Goal: Task Accomplishment & Management: Use online tool/utility

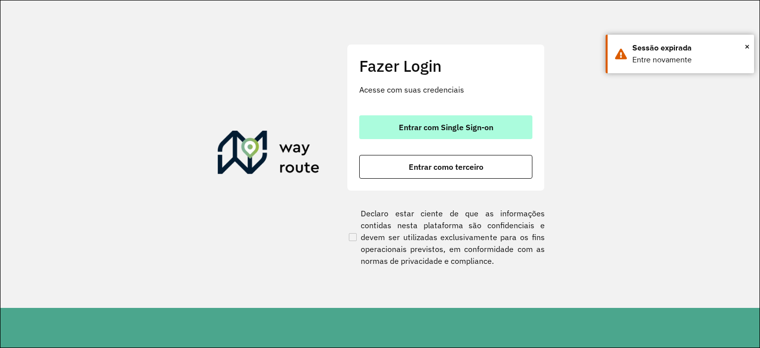
click at [447, 128] on span "Entrar com Single Sign-on" at bounding box center [446, 127] width 95 height 8
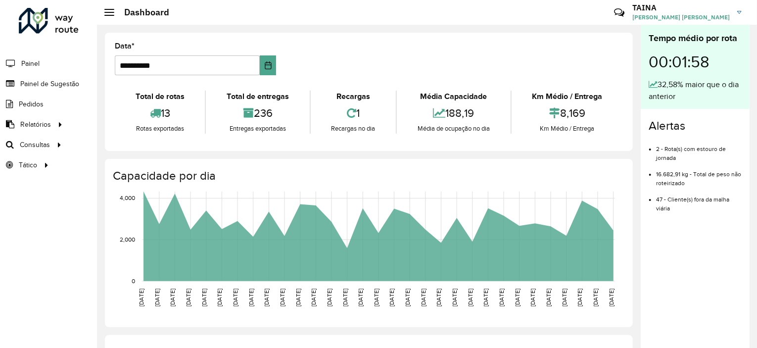
drag, startPoint x: 164, startPoint y: 112, endPoint x: 172, endPoint y: 112, distance: 7.4
click at [172, 112] on div "13" at bounding box center [159, 112] width 85 height 21
click at [126, 144] on span "Roteirização" at bounding box center [132, 145] width 40 height 10
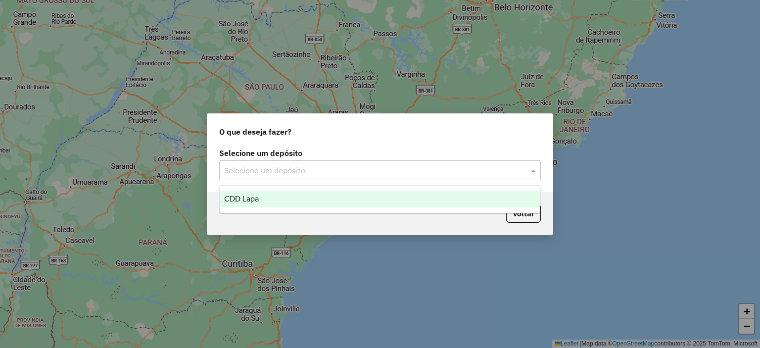
click at [243, 173] on input "text" at bounding box center [370, 171] width 292 height 12
click at [276, 196] on div "CDD Lapa" at bounding box center [380, 199] width 320 height 17
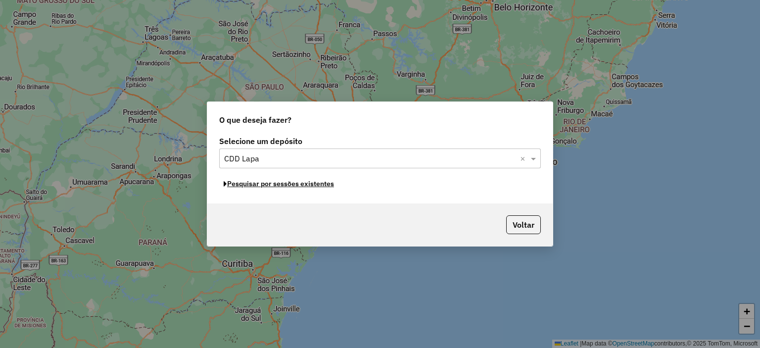
click at [305, 187] on button "Pesquisar por sessões existentes" at bounding box center [278, 183] width 119 height 15
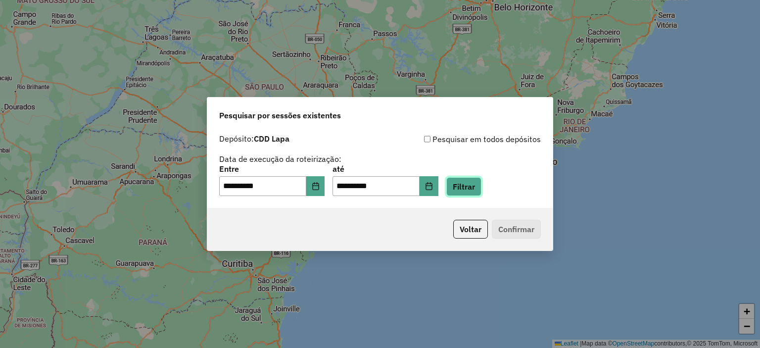
click at [476, 187] on button "Filtrar" at bounding box center [463, 186] width 35 height 19
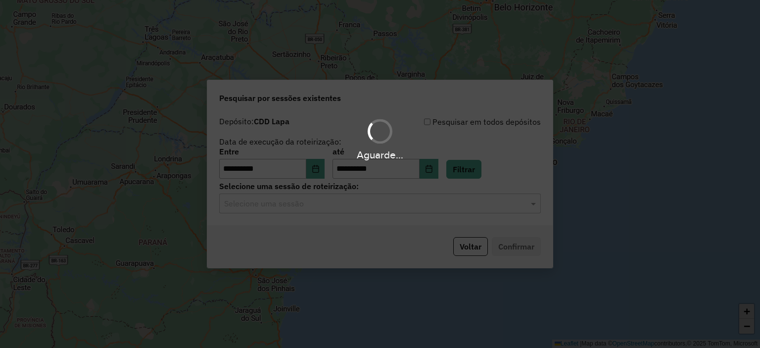
click at [351, 211] on hb-app "**********" at bounding box center [380, 174] width 760 height 348
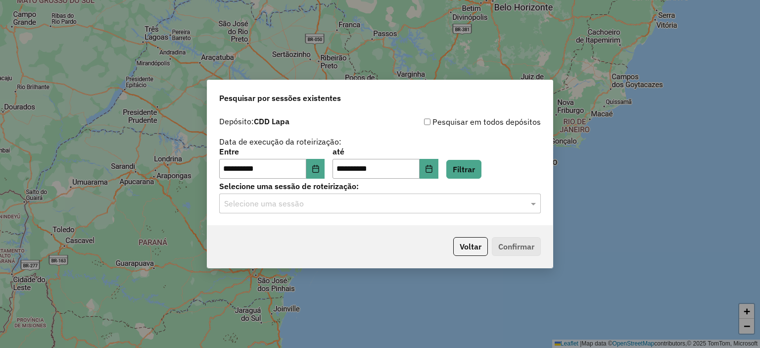
click at [335, 209] on div "Selecione uma sessão" at bounding box center [380, 203] width 322 height 20
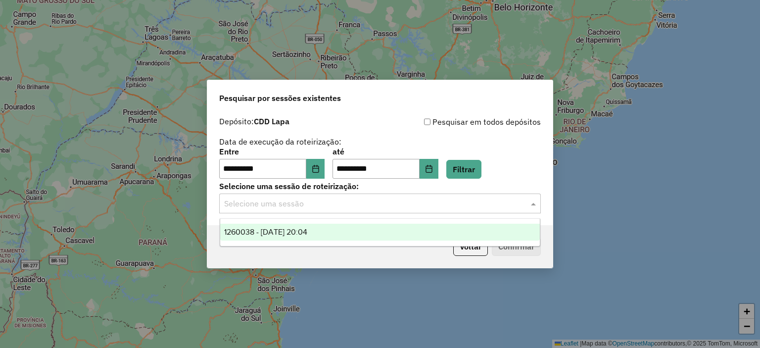
click at [290, 235] on span "1260038 - 05/09/2025 20:04" at bounding box center [265, 232] width 83 height 8
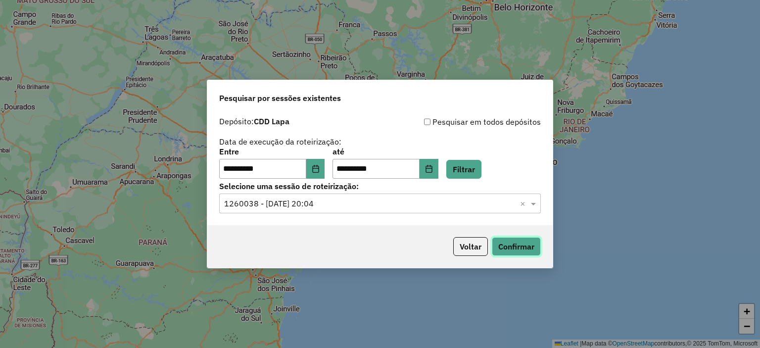
click at [518, 244] on button "Confirmar" at bounding box center [516, 246] width 49 height 19
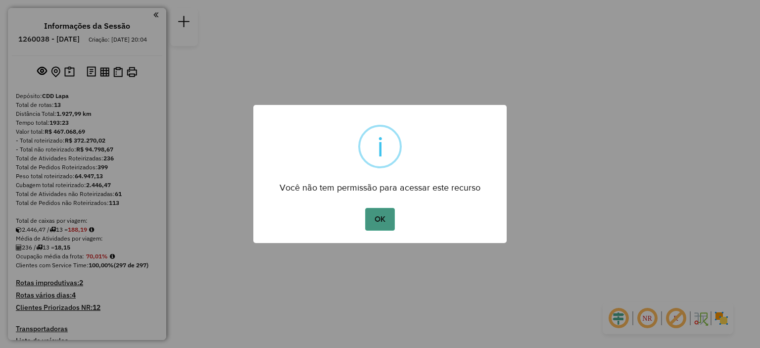
click at [377, 222] on button "OK" at bounding box center [379, 219] width 29 height 23
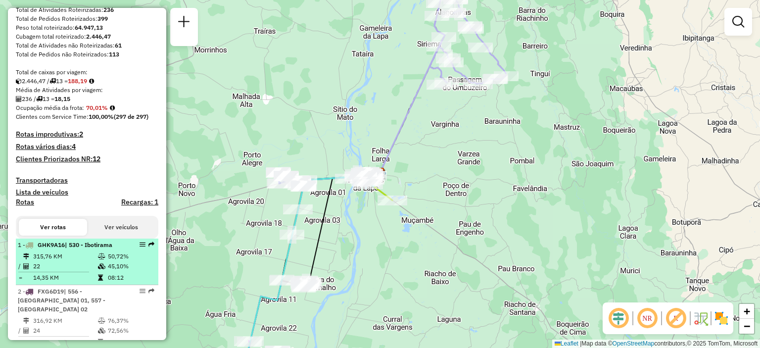
scroll to position [247, 0]
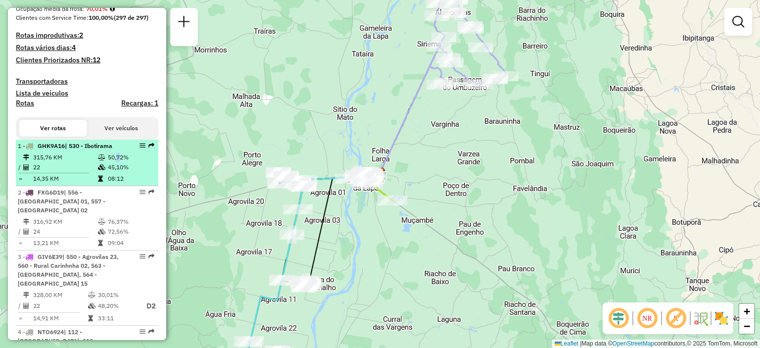
click at [114, 162] on td "50,72%" at bounding box center [130, 157] width 47 height 10
select select "**********"
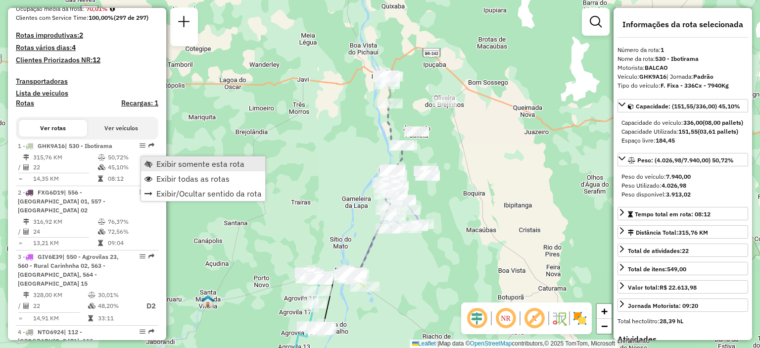
click at [156, 164] on span "Exibir somente esta rota" at bounding box center [200, 164] width 88 height 8
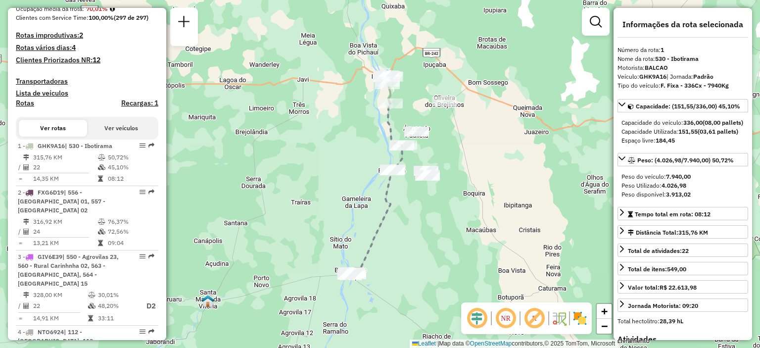
click at [506, 317] on em at bounding box center [506, 318] width 24 height 24
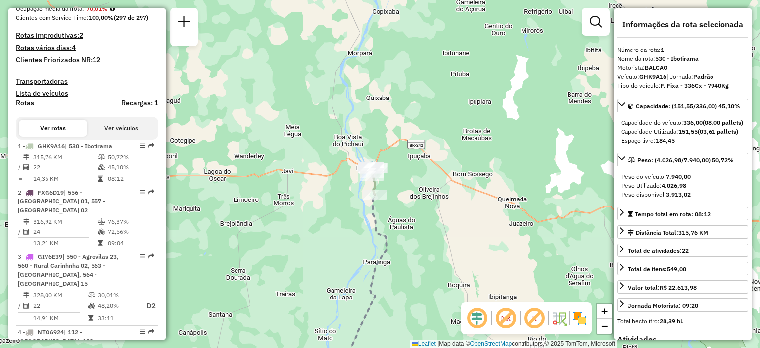
drag, startPoint x: 422, startPoint y: 102, endPoint x: 406, endPoint y: 194, distance: 92.9
click at [406, 194] on div "Janela de atendimento Grade de atendimento Capacidade Transportadoras Veículos …" at bounding box center [380, 174] width 760 height 348
